Goal: Subscribe to service/newsletter

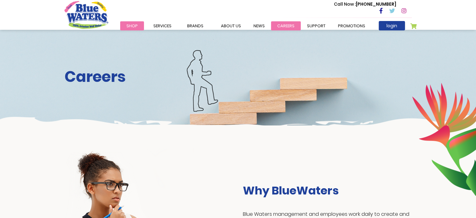
click at [287, 22] on link "careers" at bounding box center [286, 25] width 30 height 9
click at [289, 24] on link "careers" at bounding box center [286, 25] width 30 height 9
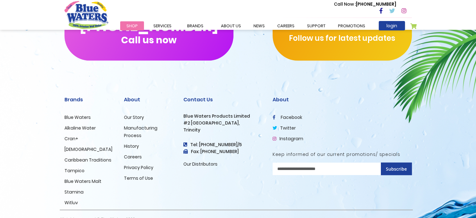
scroll to position [633, 0]
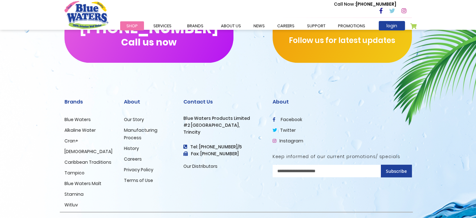
click at [300, 169] on input "Sign Up for Our Newsletter:" at bounding box center [342, 170] width 139 height 13
type input "**********"
click at [402, 169] on span "Subscribe" at bounding box center [396, 171] width 21 height 6
